Goal: Transaction & Acquisition: Purchase product/service

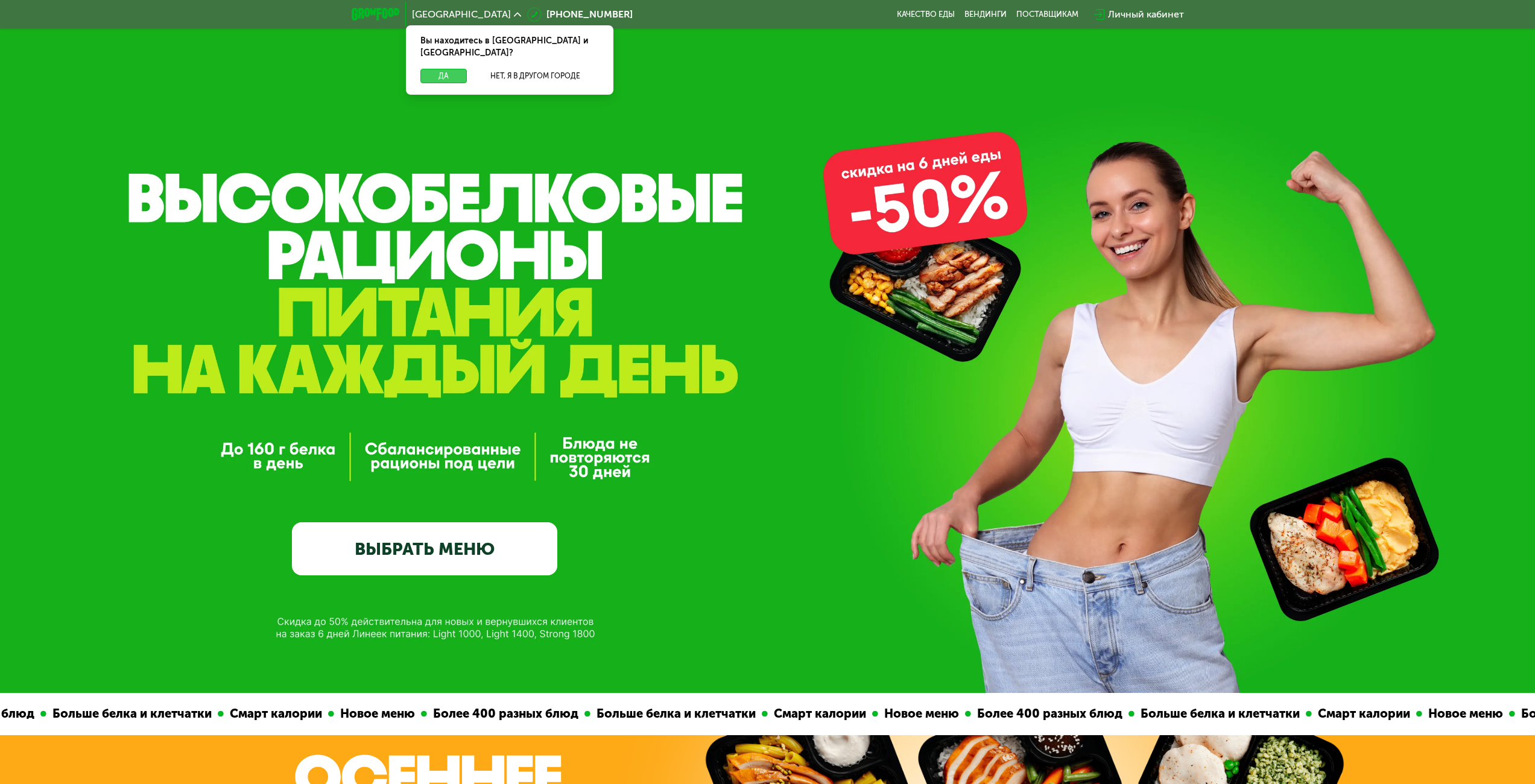
click at [444, 69] on button "Да" at bounding box center [444, 76] width 47 height 15
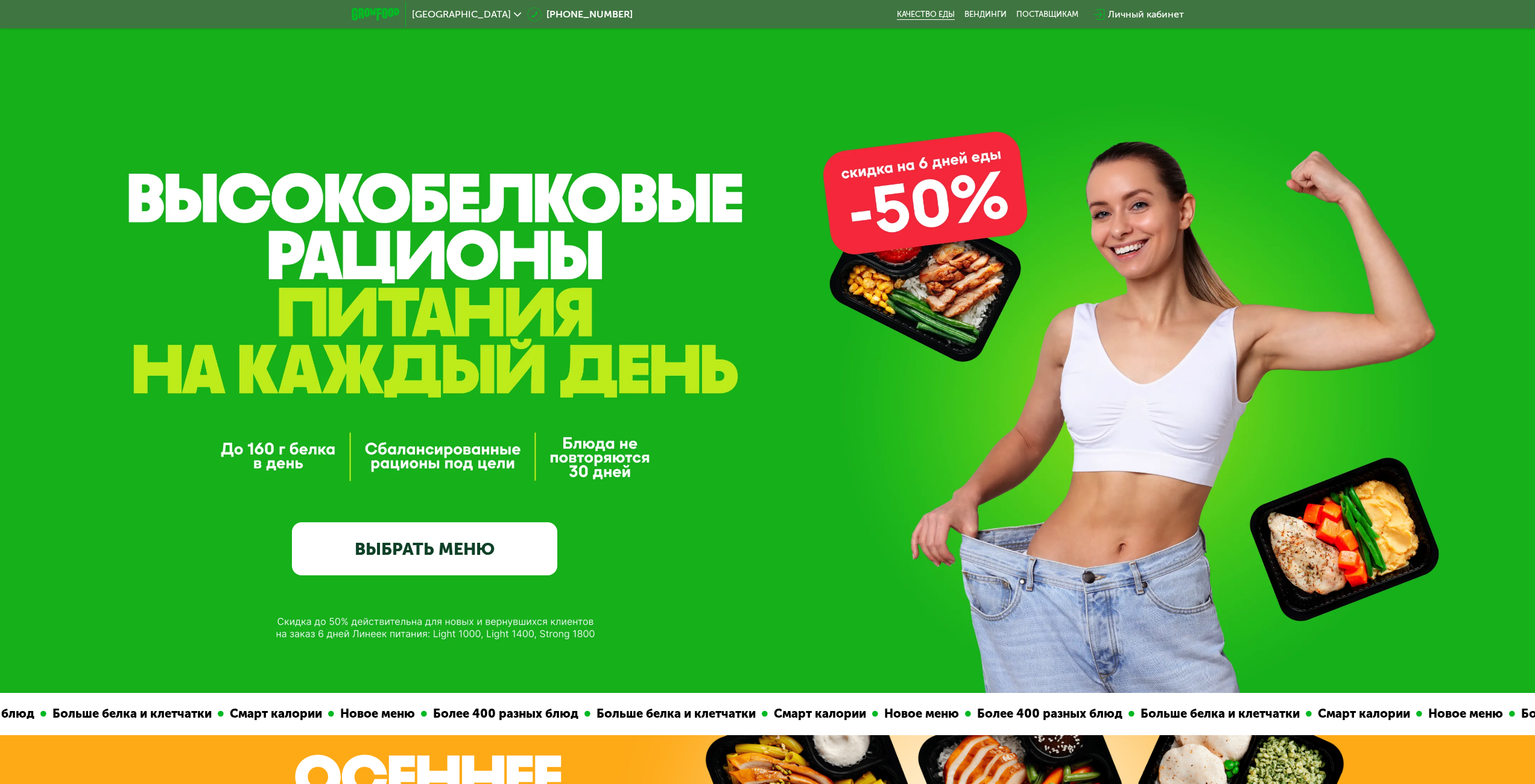
click at [913, 13] on link "Качество еды" at bounding box center [926, 15] width 58 height 10
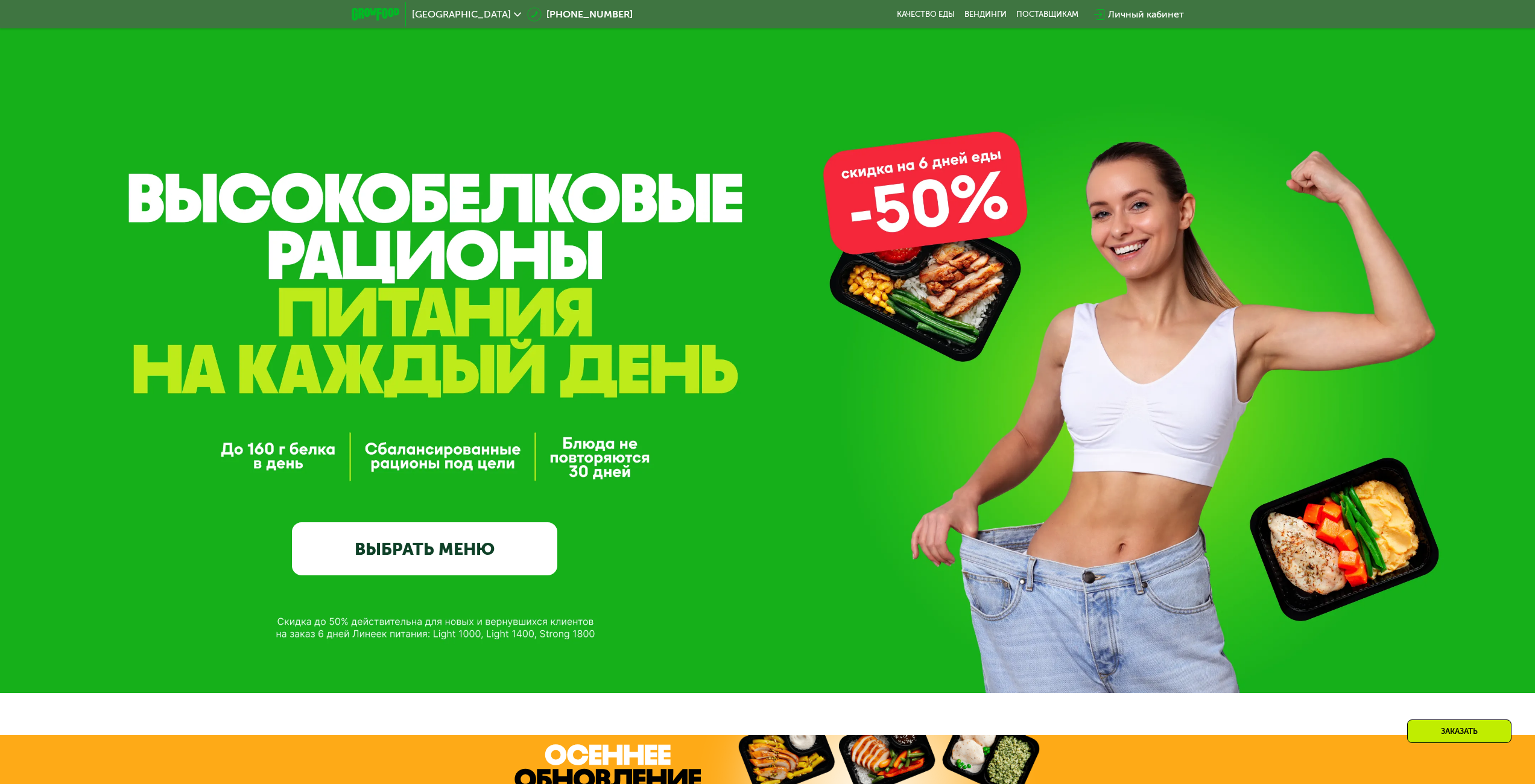
scroll to position [302, 0]
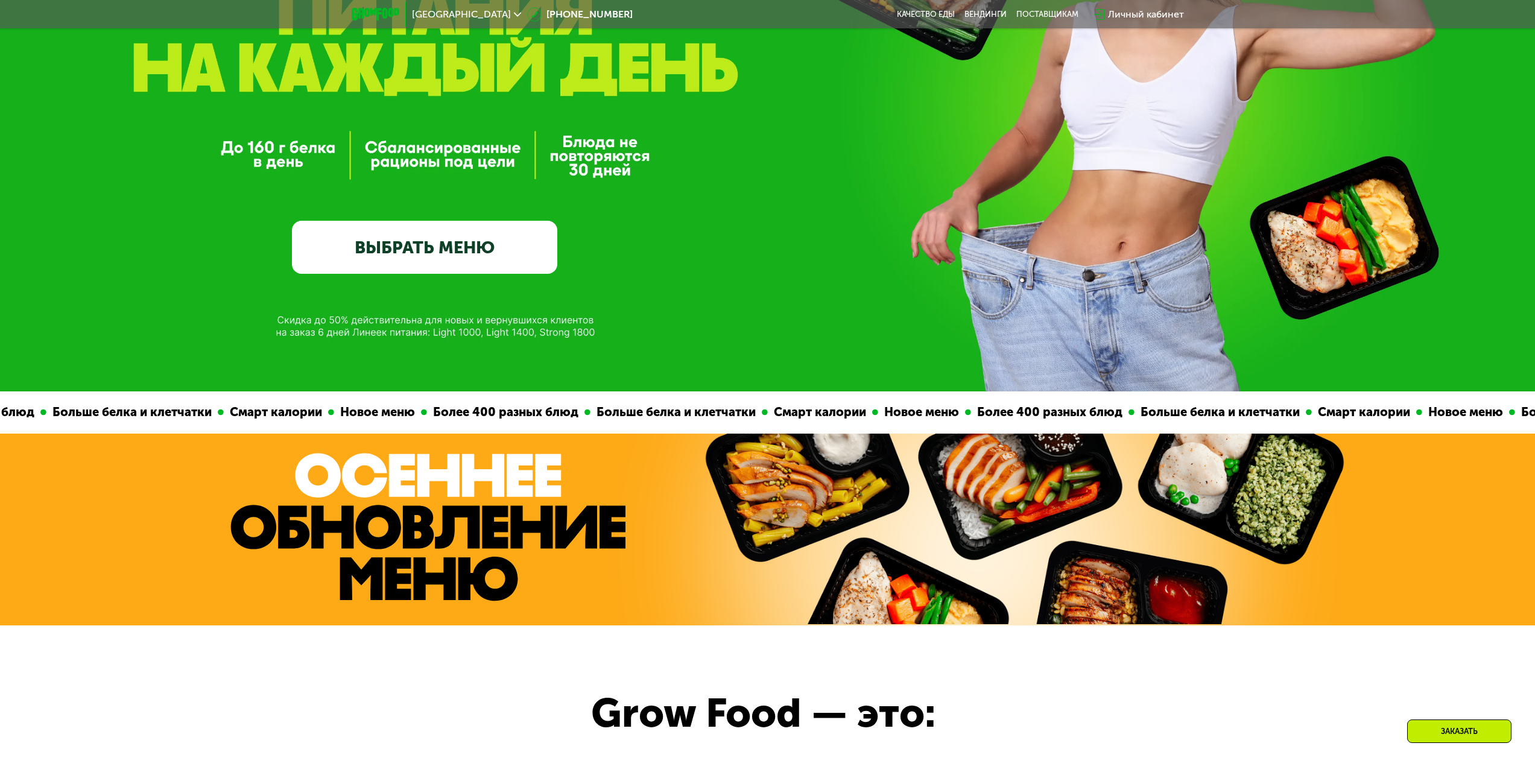
click at [444, 254] on link "ВЫБРАТЬ МЕНЮ" at bounding box center [424, 247] width 265 height 53
click at [441, 254] on link "ВЫБРАТЬ МЕНЮ" at bounding box center [424, 247] width 265 height 53
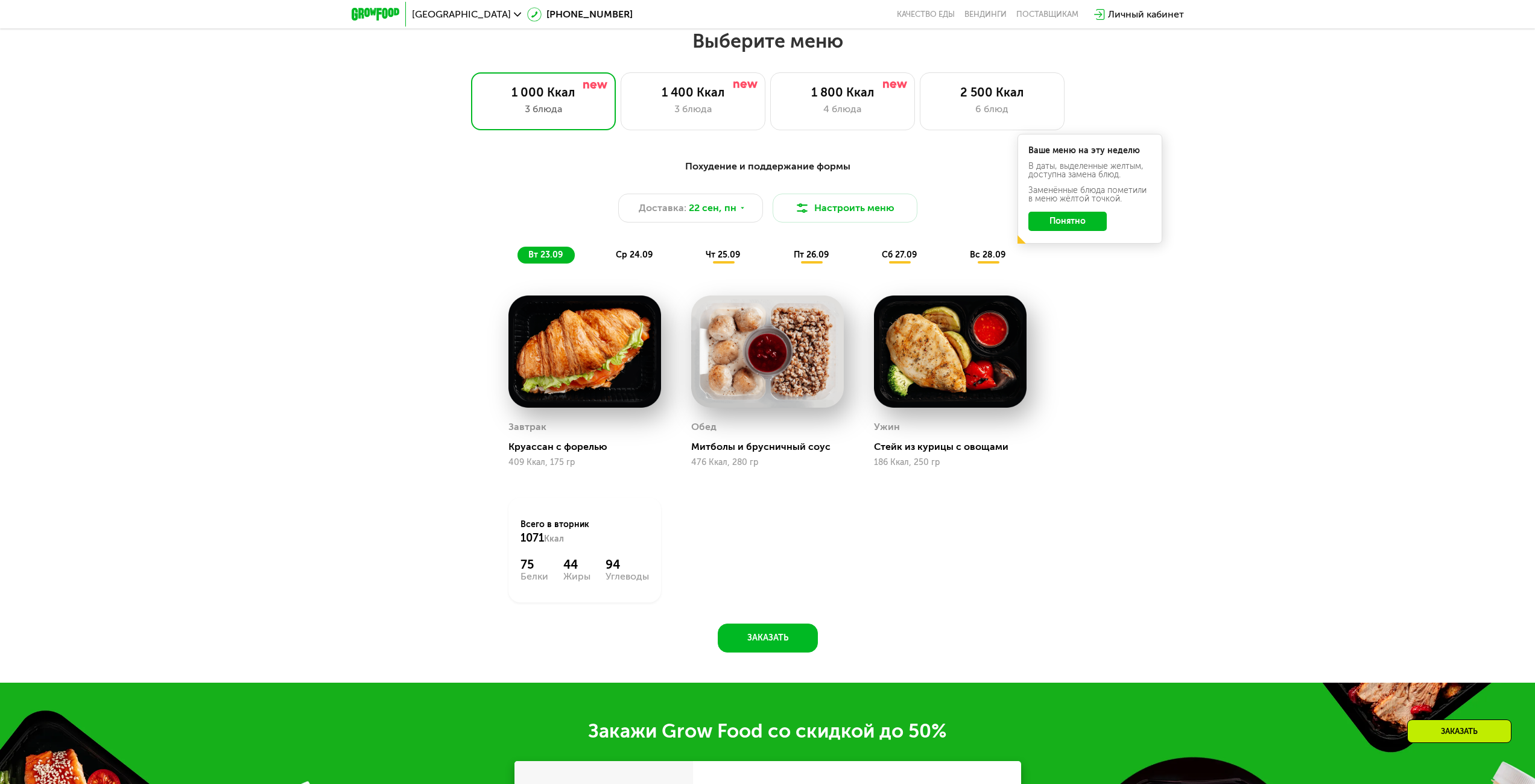
scroll to position [1316, 0]
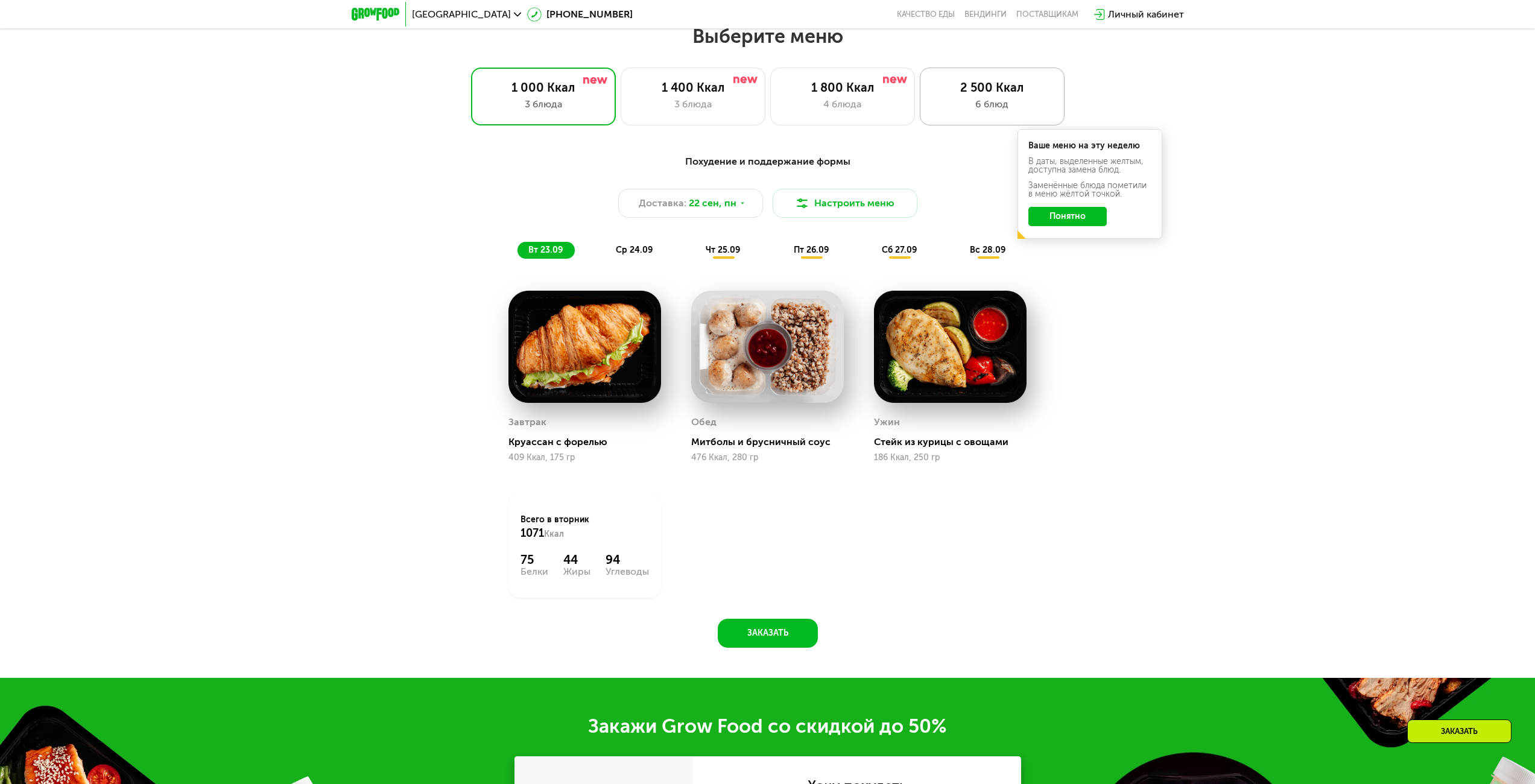
click at [1010, 104] on div "6 блюд" at bounding box center [992, 104] width 120 height 15
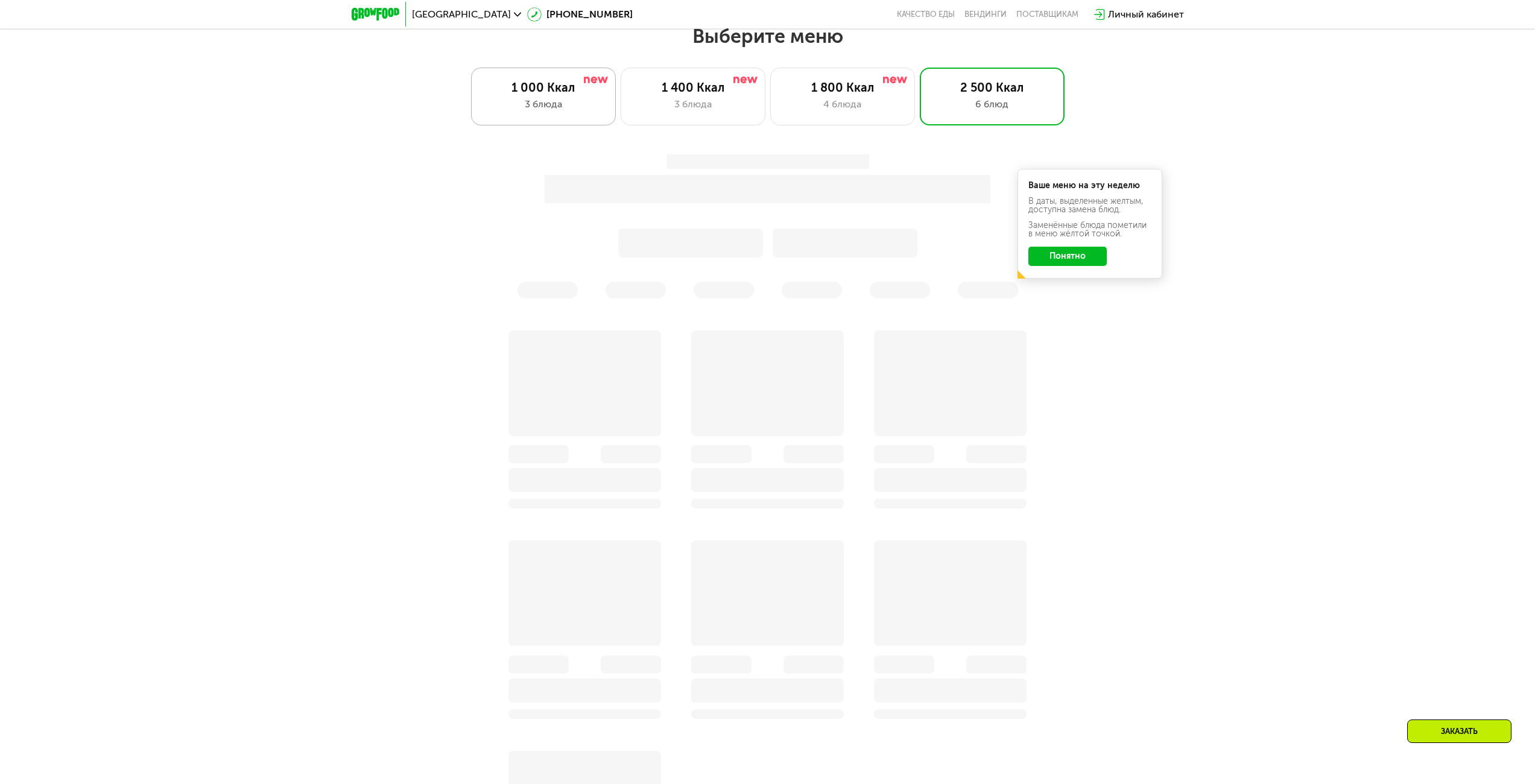
click at [552, 89] on div "1 000 Ккал" at bounding box center [543, 87] width 120 height 15
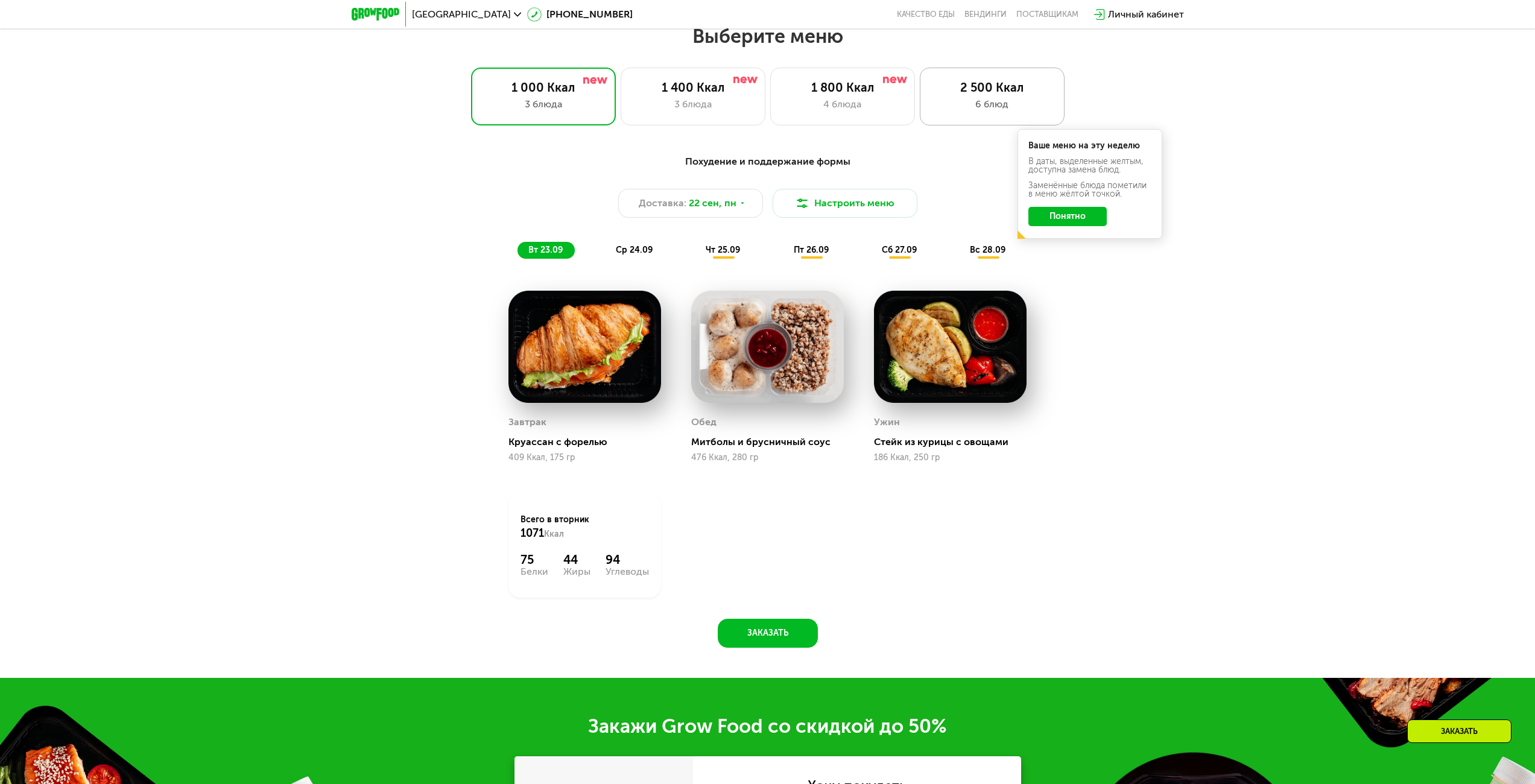
click at [972, 107] on div "6 блюд" at bounding box center [992, 104] width 120 height 15
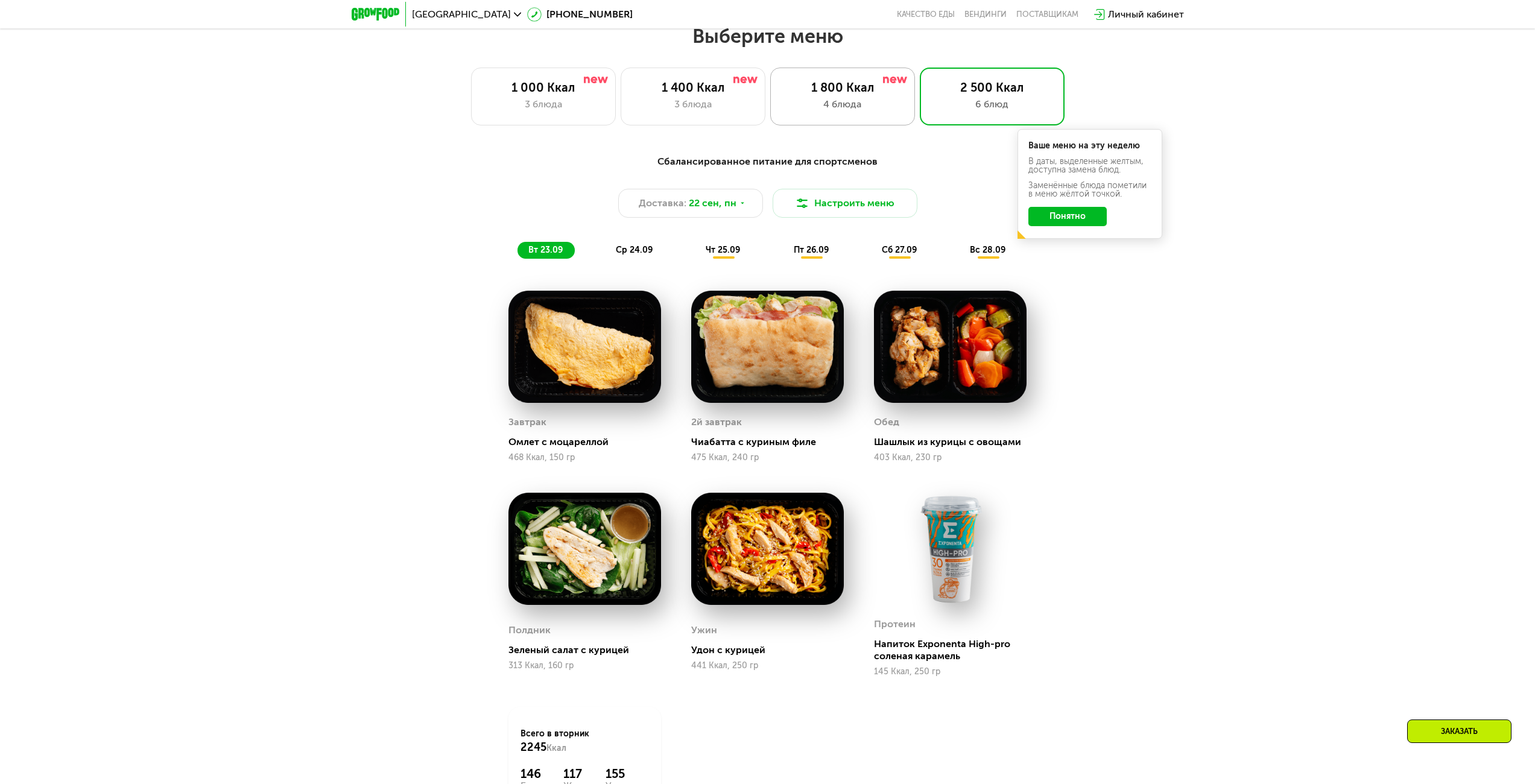
click at [867, 108] on div "4 блюда" at bounding box center [842, 104] width 120 height 15
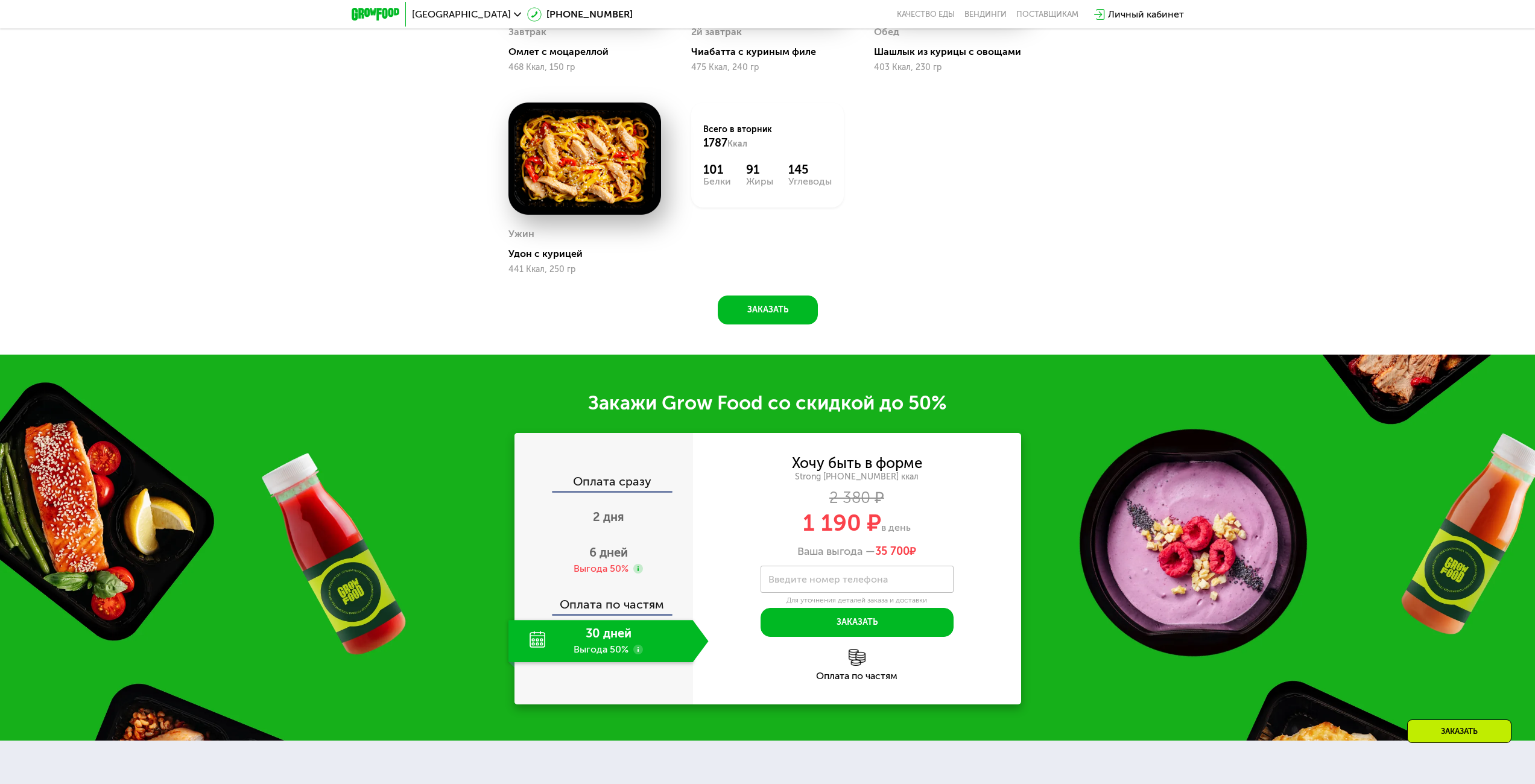
scroll to position [1798, 0]
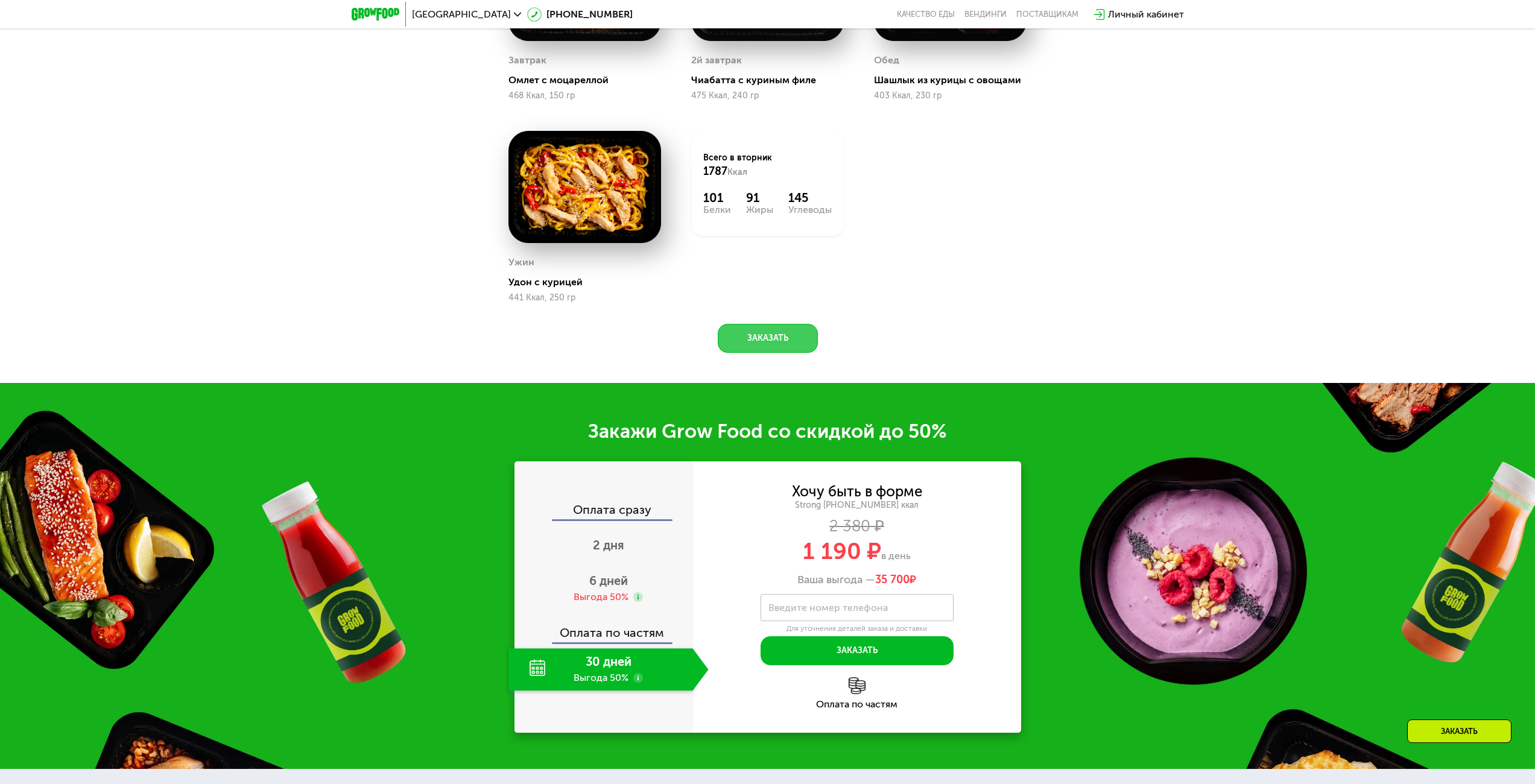
click at [788, 338] on button "Заказать" at bounding box center [767, 339] width 100 height 29
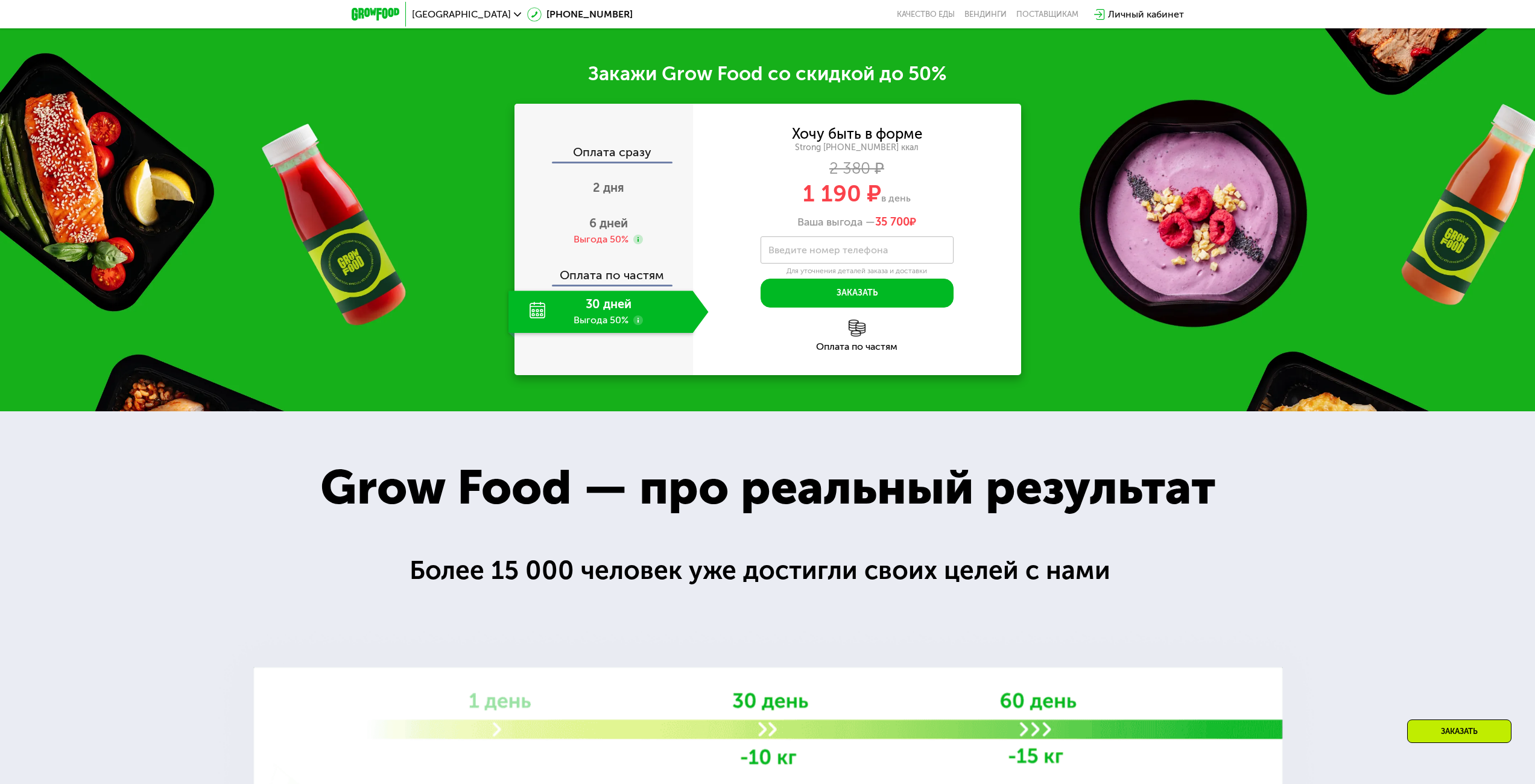
scroll to position [2064, 0]
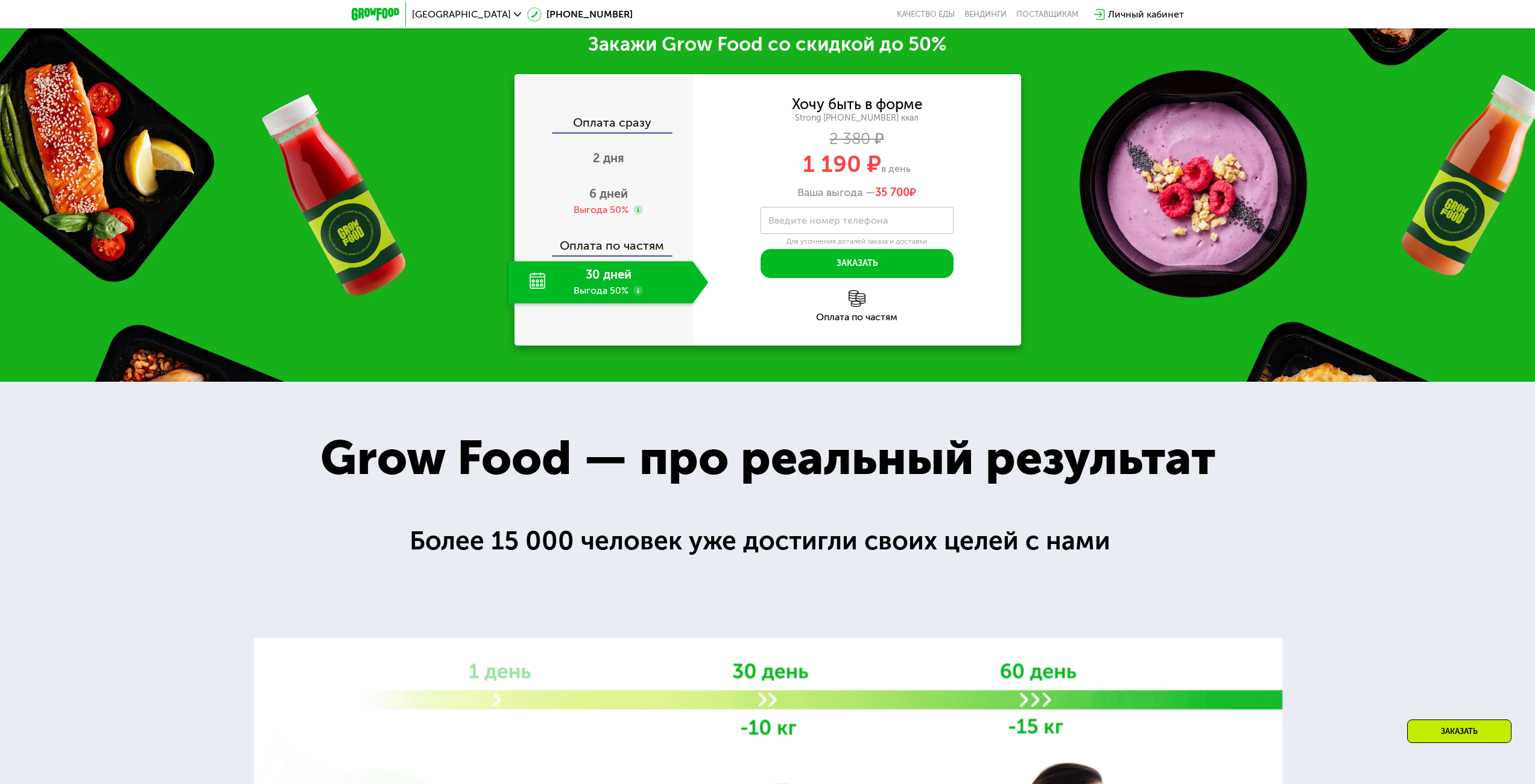
click at [816, 220] on label "Введите номер телефона" at bounding box center [828, 220] width 120 height 7
click at [816, 220] on input "Введите номер телефона" at bounding box center [857, 220] width 193 height 27
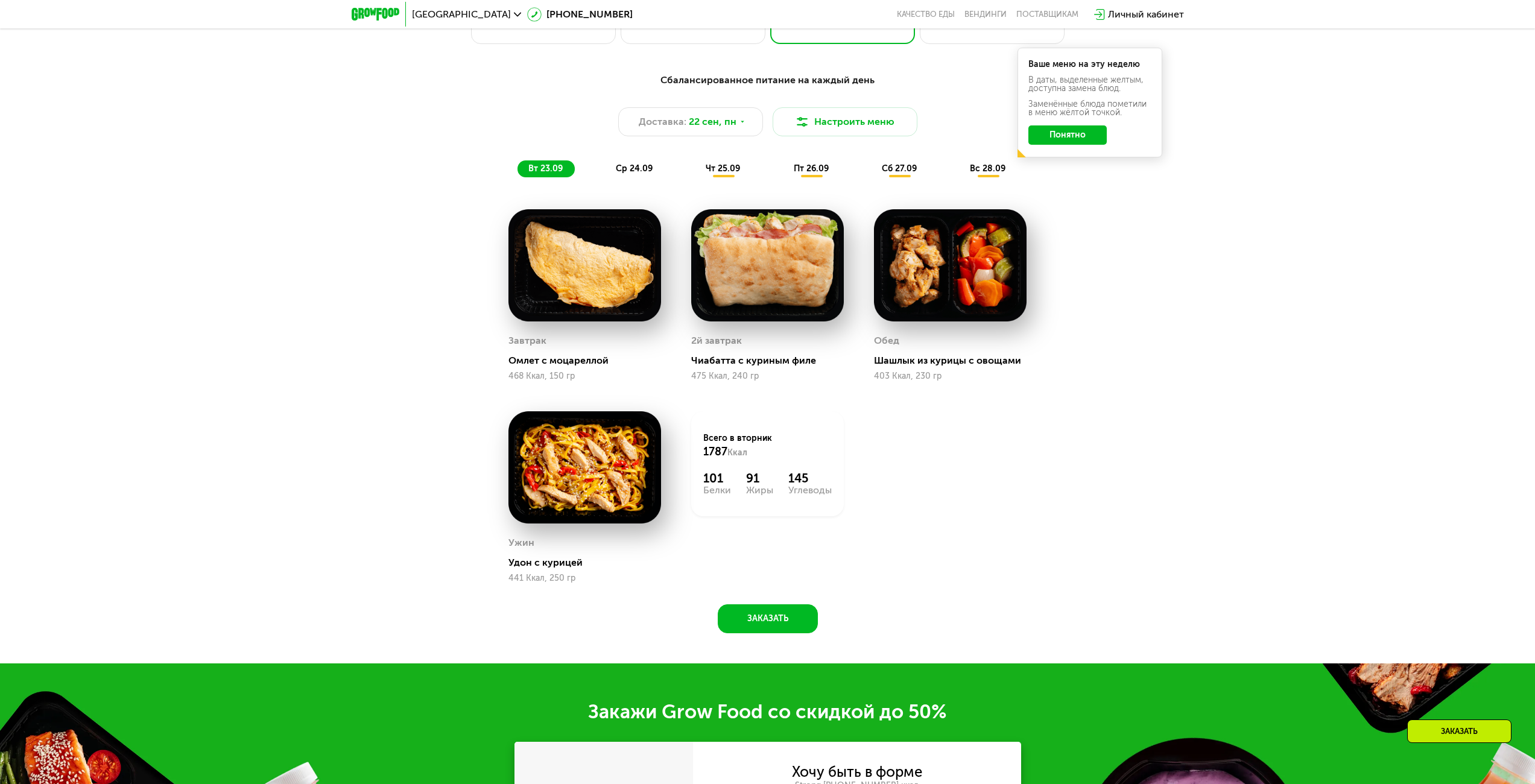
scroll to position [1401, 0]
